Goal: Information Seeking & Learning: Learn about a topic

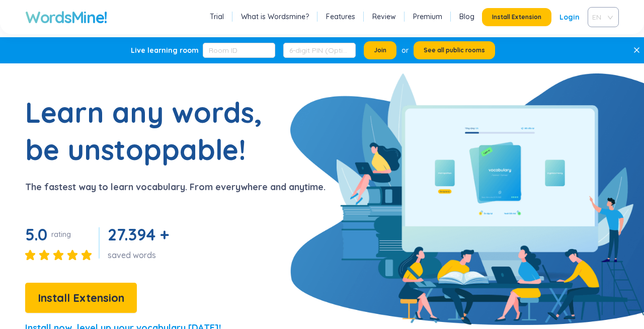
click at [597, 22] on span "EN" at bounding box center [601, 17] width 18 height 15
click at [601, 57] on div "VIE" at bounding box center [602, 55] width 19 height 11
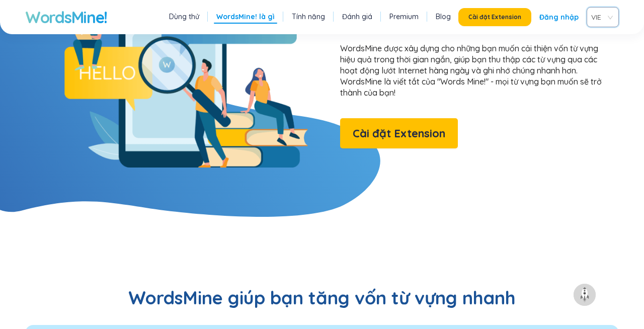
scroll to position [830, 0]
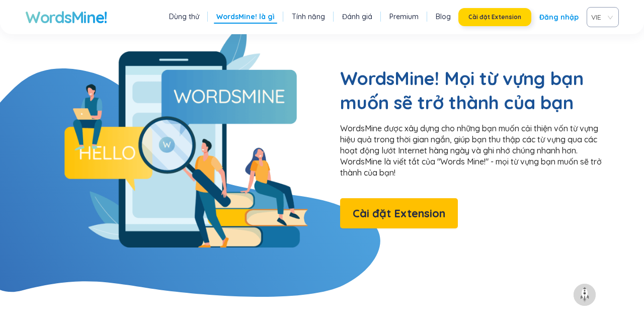
click at [486, 20] on span "Cài đặt Extension" at bounding box center [494, 17] width 53 height 8
click at [354, 123] on p "WordsMine được xây dựng cho những bạn muốn cải thiện vốn từ vựng hiệu quả trong…" at bounding box center [476, 150] width 272 height 55
drag, startPoint x: 341, startPoint y: 92, endPoint x: 381, endPoint y: 92, distance: 39.7
click at [382, 123] on p "WordsMine được xây dựng cho những bạn muốn cải thiện vốn từ vựng hiệu quả trong…" at bounding box center [476, 150] width 272 height 55
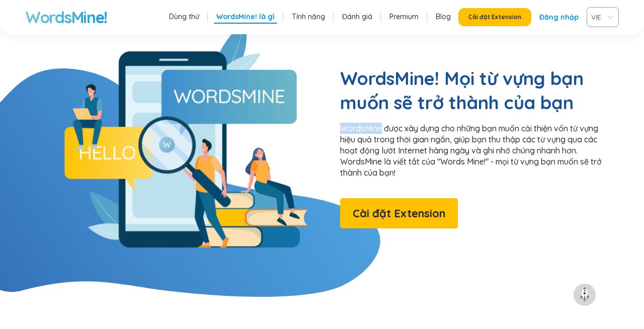
click at [373, 123] on p "WordsMine được xây dựng cho những bạn muốn cải thiện vốn từ vựng hiệu quả trong…" at bounding box center [476, 150] width 272 height 55
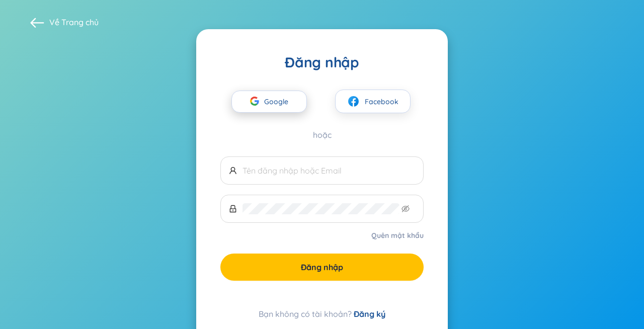
click at [259, 96] on div "button" at bounding box center [254, 103] width 19 height 22
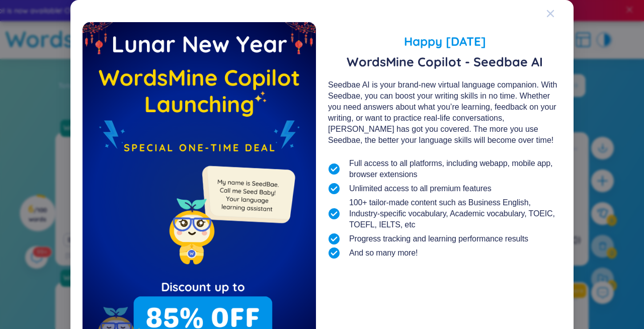
click at [552, 10] on icon "Close" at bounding box center [550, 14] width 8 height 8
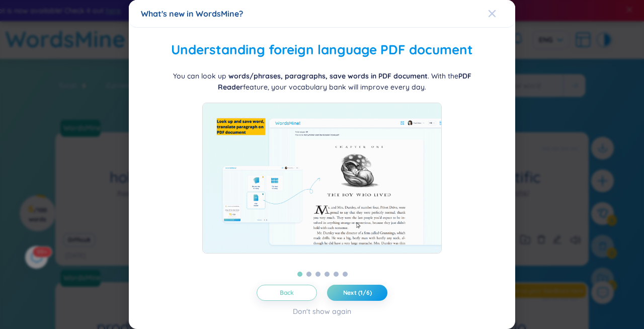
click at [495, 15] on icon "Close" at bounding box center [492, 14] width 8 height 8
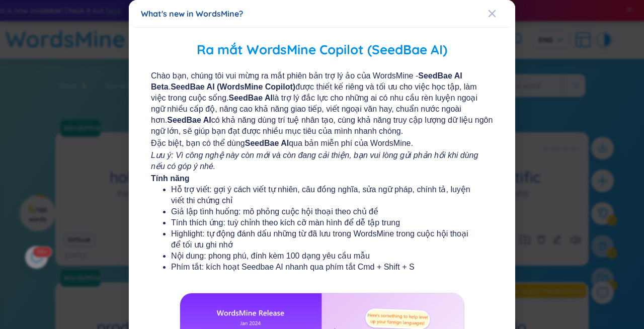
scroll to position [181, 0]
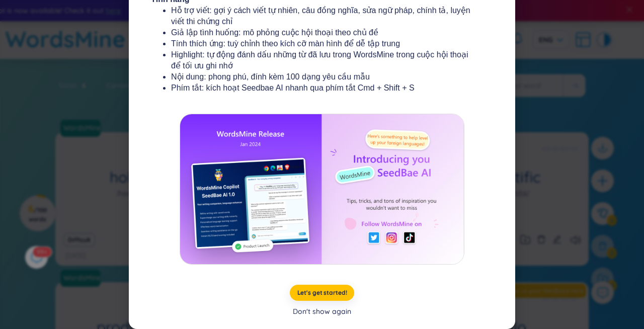
click at [330, 311] on div "Don't show again" at bounding box center [322, 311] width 58 height 11
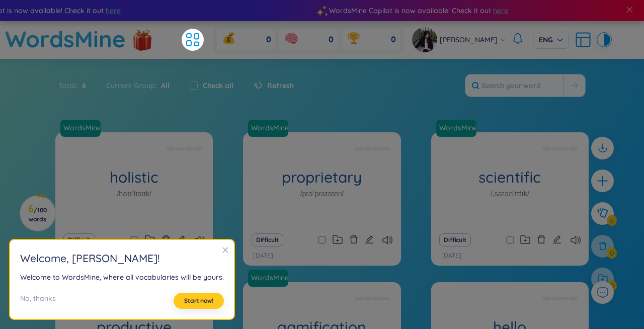
click at [190, 302] on span "Start now!" at bounding box center [198, 301] width 29 height 8
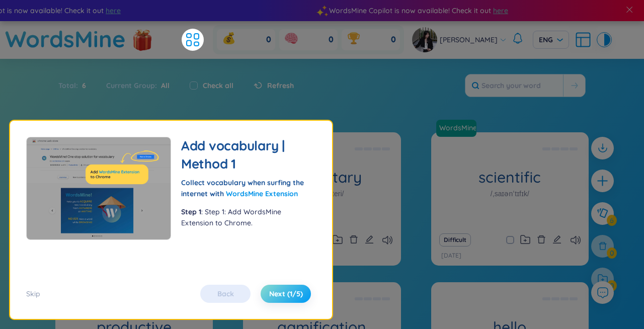
click at [286, 297] on span "Next (1/5)" at bounding box center [286, 294] width 34 height 10
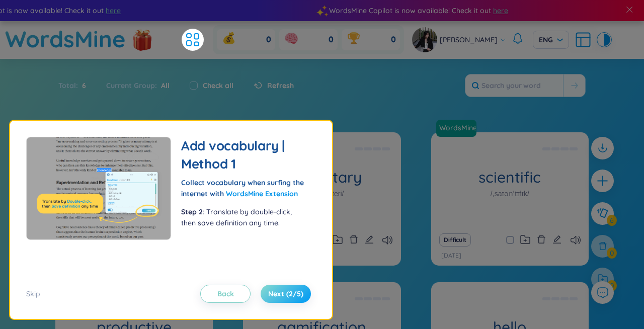
click at [286, 297] on span "Next (2/5)" at bounding box center [285, 294] width 35 height 10
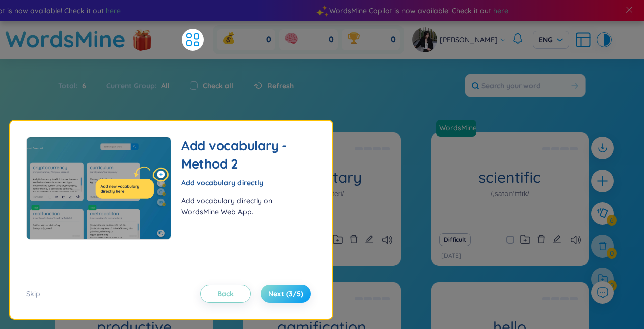
click at [286, 297] on span "Next (3/5)" at bounding box center [285, 294] width 35 height 10
click at [414, 120] on div at bounding box center [400, 116] width 36 height 11
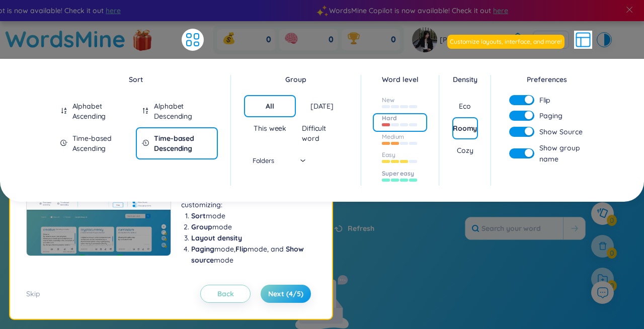
click at [379, 178] on div "Super easy" at bounding box center [400, 177] width 54 height 19
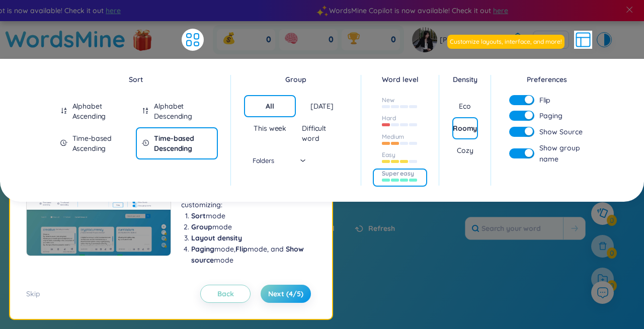
click at [447, 222] on div "Total : 0 Current Group : All Word level : Super easy x Check all Refresh" at bounding box center [321, 233] width 627 height 43
click at [414, 229] on div "Total : 0 Current Group : All Word level : Super easy x Check all Refresh" at bounding box center [321, 233] width 627 height 43
click at [285, 293] on span "Next (4/5)" at bounding box center [285, 294] width 35 height 10
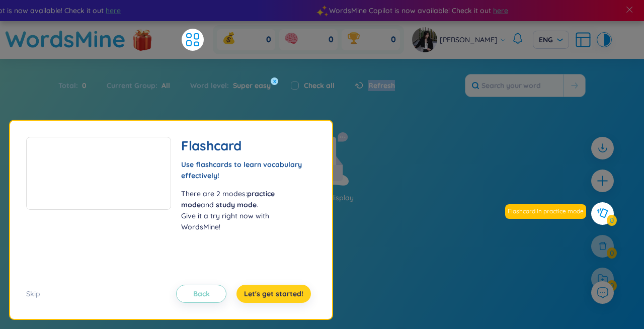
click at [281, 294] on span "Let's get started!" at bounding box center [273, 294] width 59 height 10
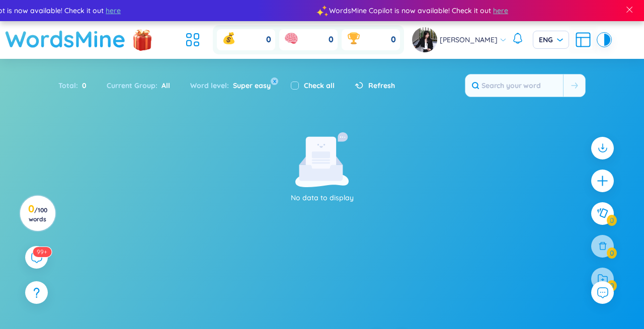
click at [91, 42] on h1 "WordsMine" at bounding box center [65, 39] width 121 height 36
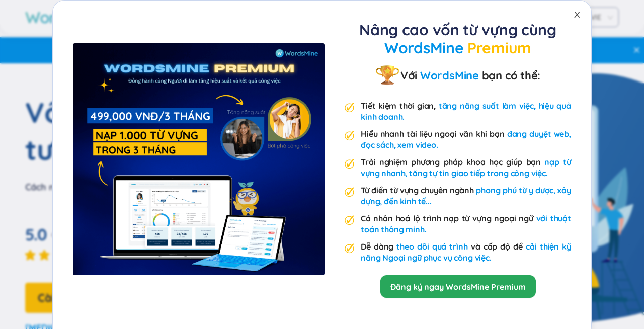
click at [578, 15] on icon "close" at bounding box center [577, 15] width 8 height 8
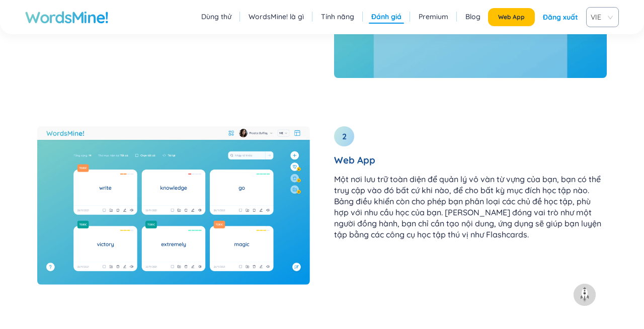
scroll to position [2005, 0]
